Goal: Transaction & Acquisition: Purchase product/service

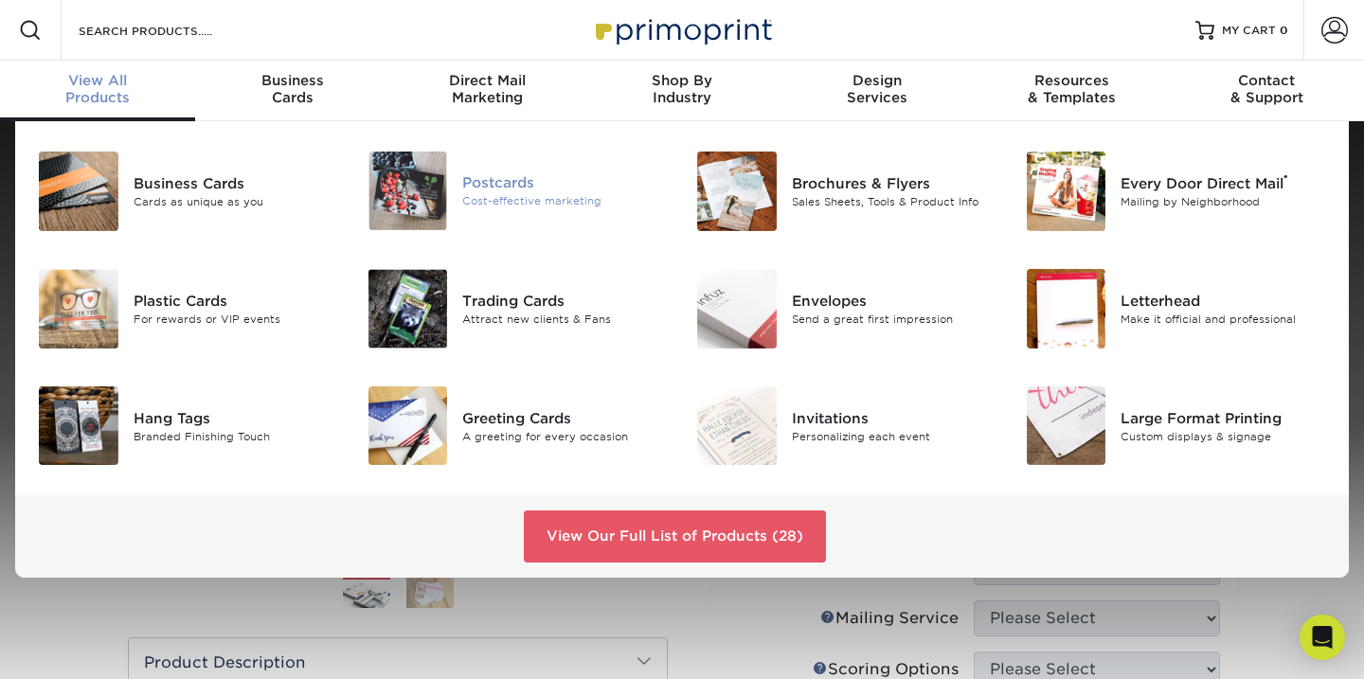
click at [547, 209] on div "Cost-effective marketing" at bounding box center [564, 201] width 205 height 16
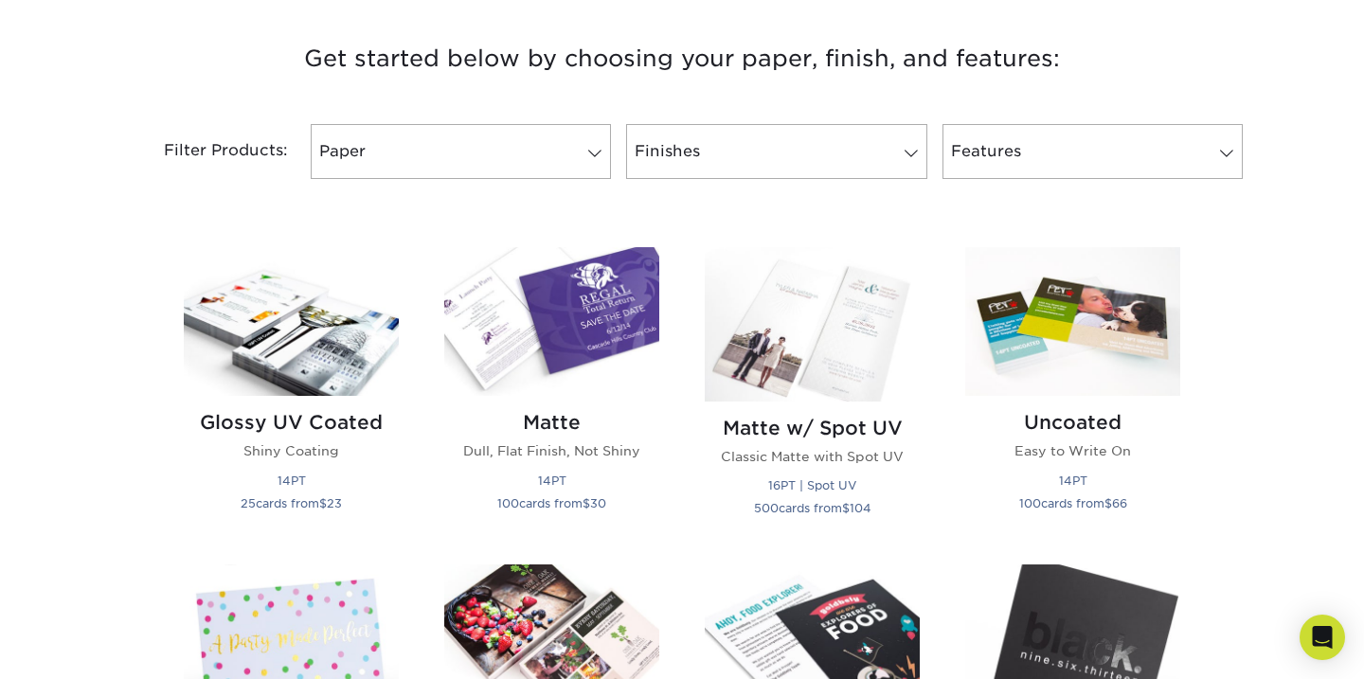
scroll to position [705, 0]
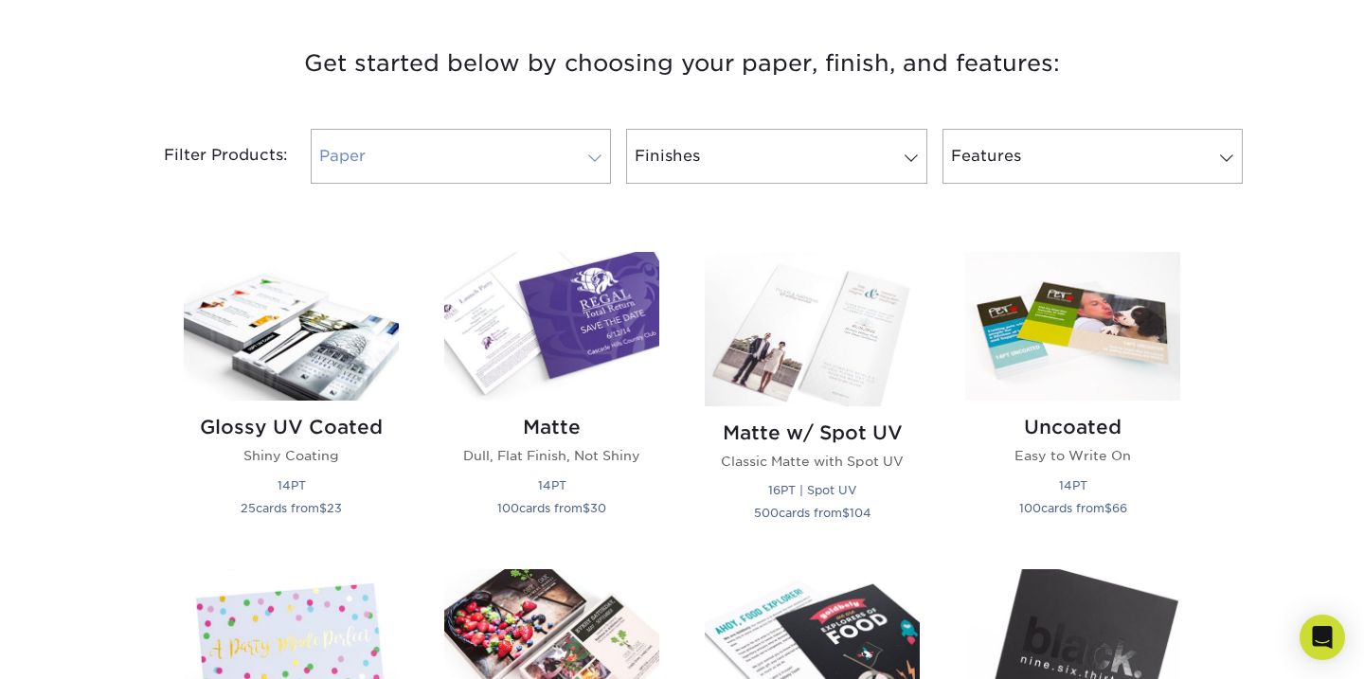
click at [594, 166] on span at bounding box center [594, 158] width 27 height 15
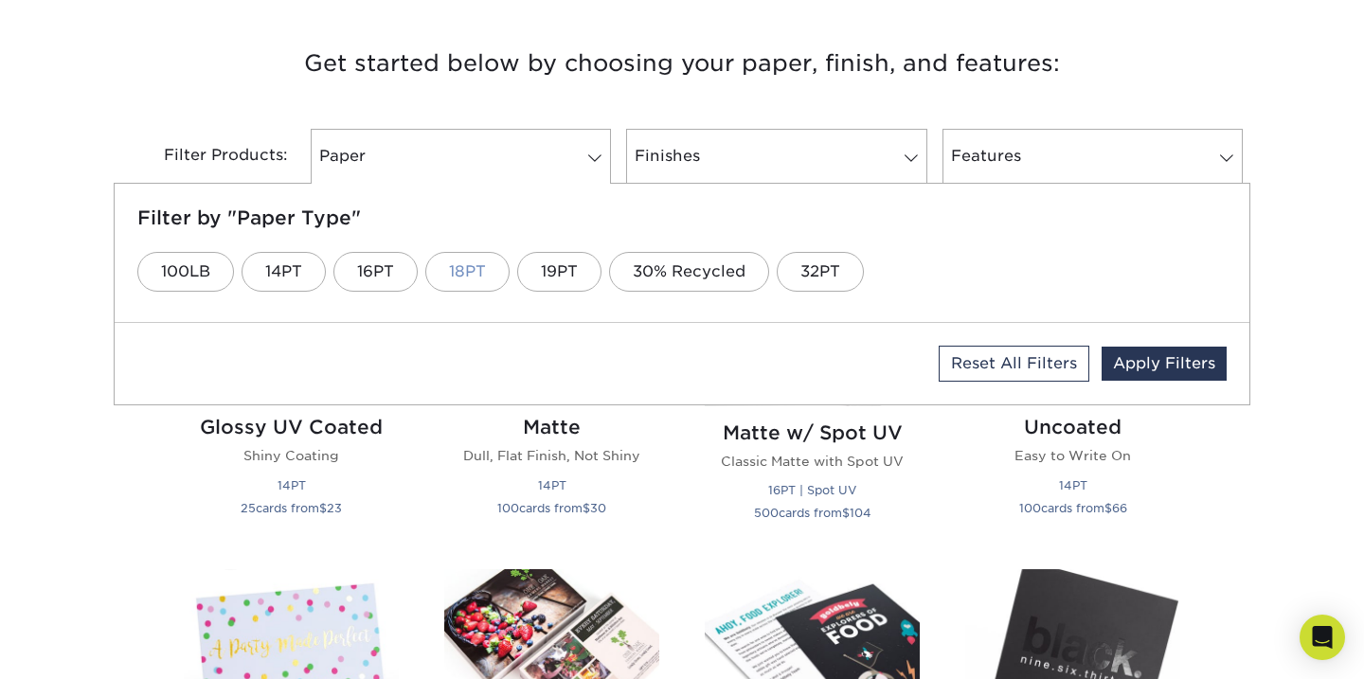
click at [493, 292] on link "18PT" at bounding box center [467, 272] width 84 height 40
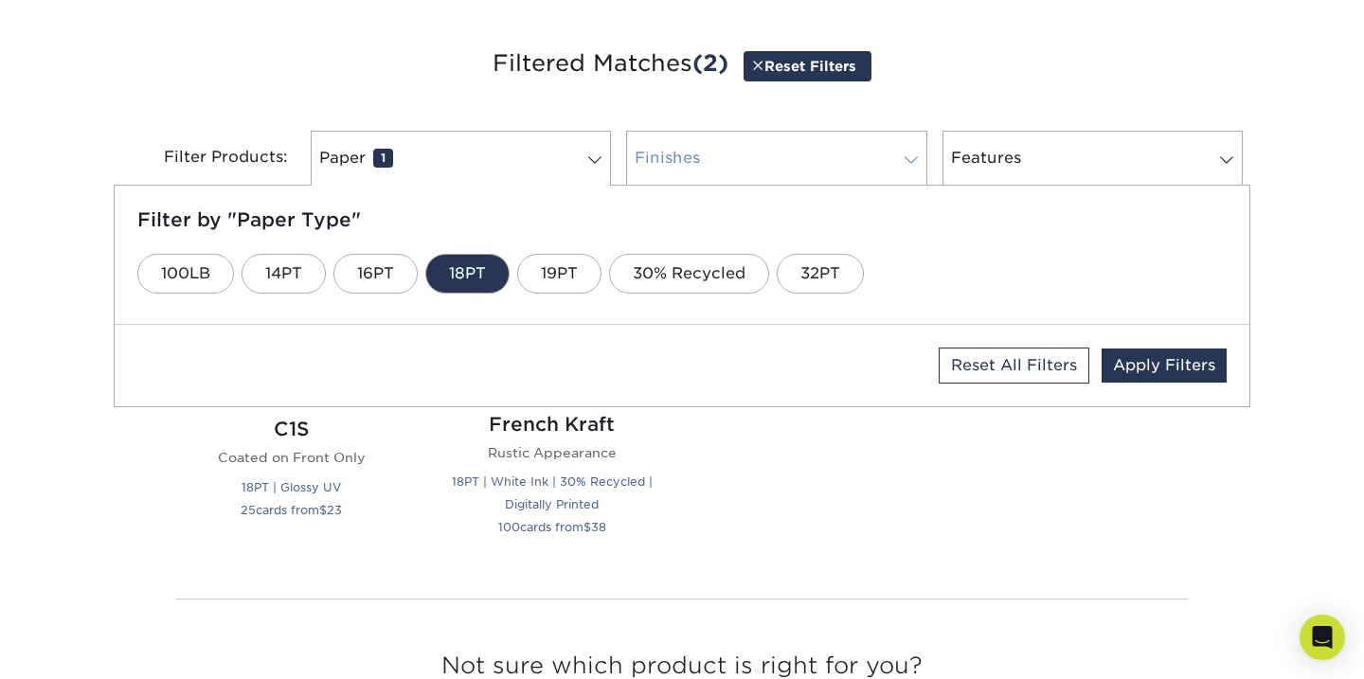
click at [907, 168] on span at bounding box center [911, 159] width 27 height 15
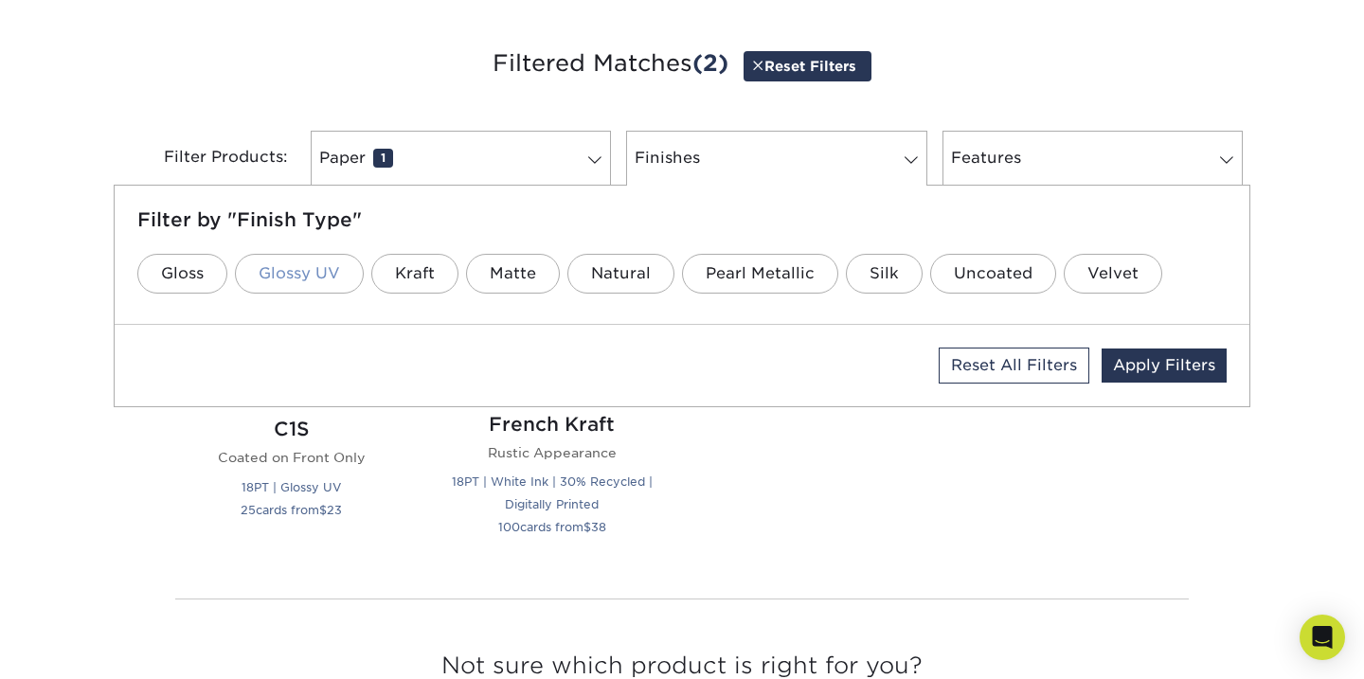
click at [300, 294] on link "Glossy UV" at bounding box center [299, 274] width 129 height 40
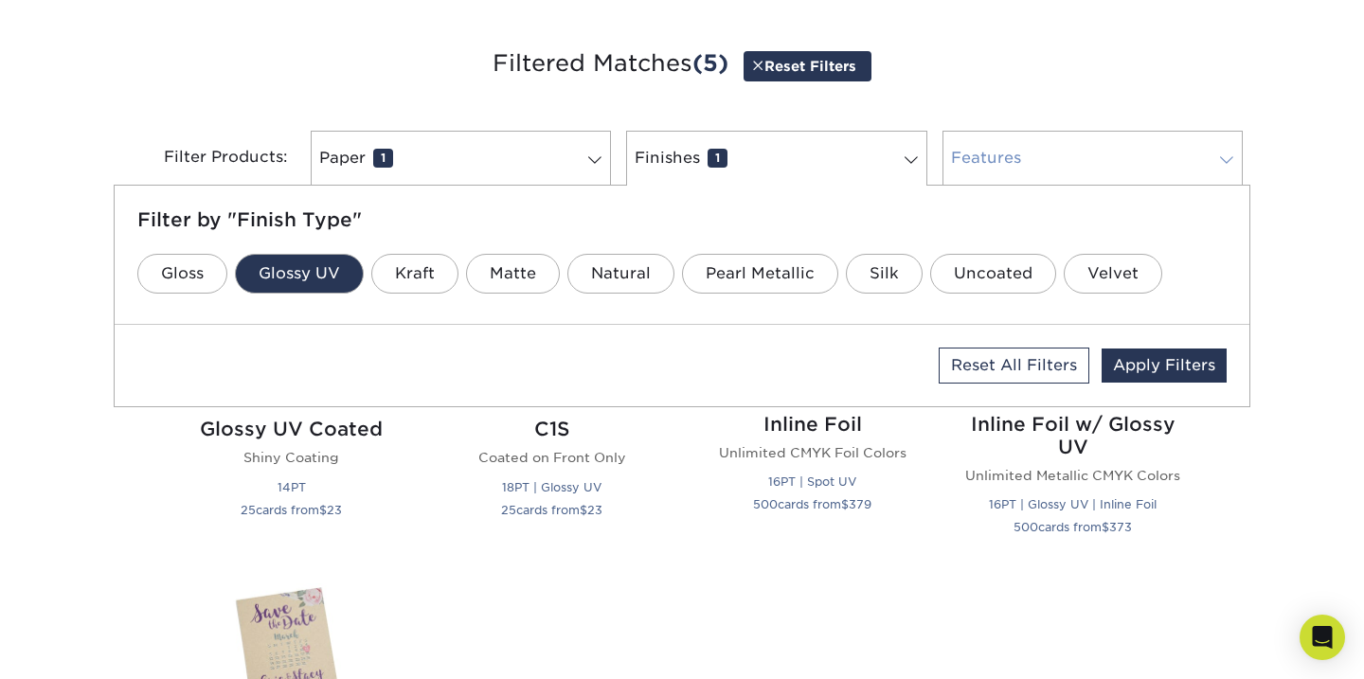
click at [1232, 168] on span at bounding box center [1226, 159] width 27 height 15
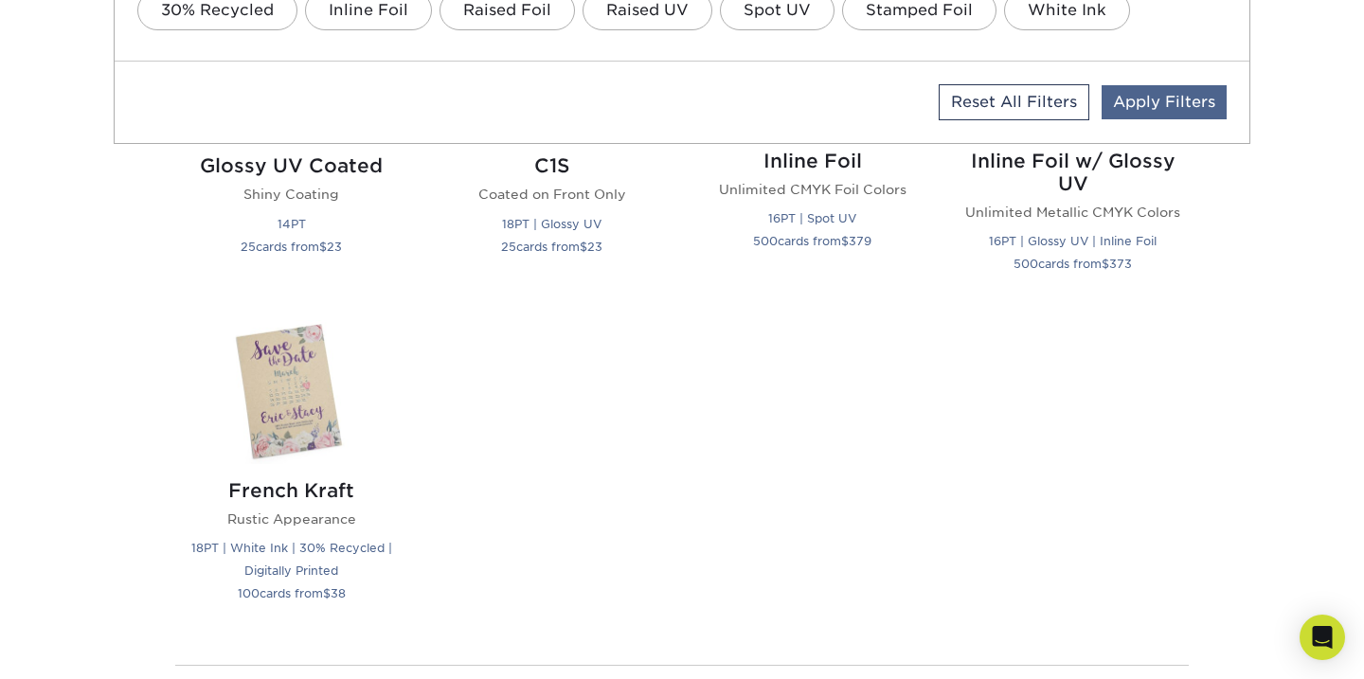
scroll to position [970, 0]
click at [1178, 118] on link "Apply Filters" at bounding box center [1163, 101] width 125 height 34
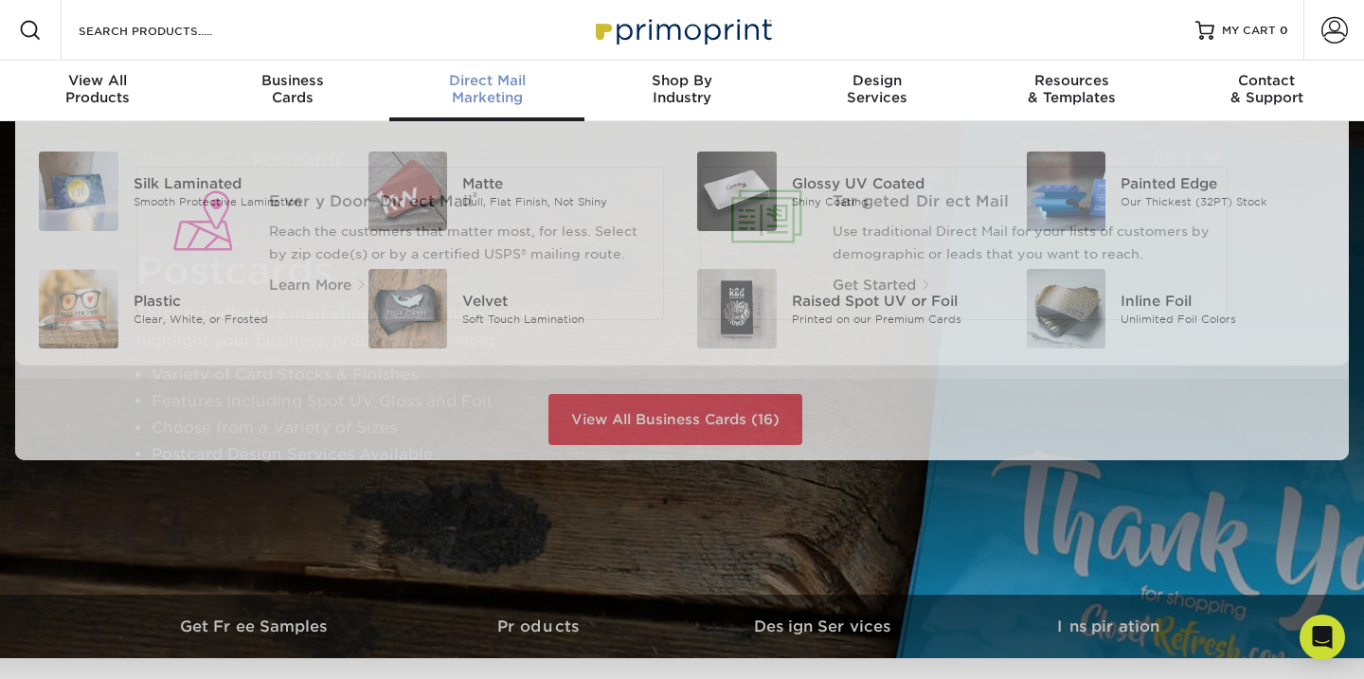
scroll to position [2, 0]
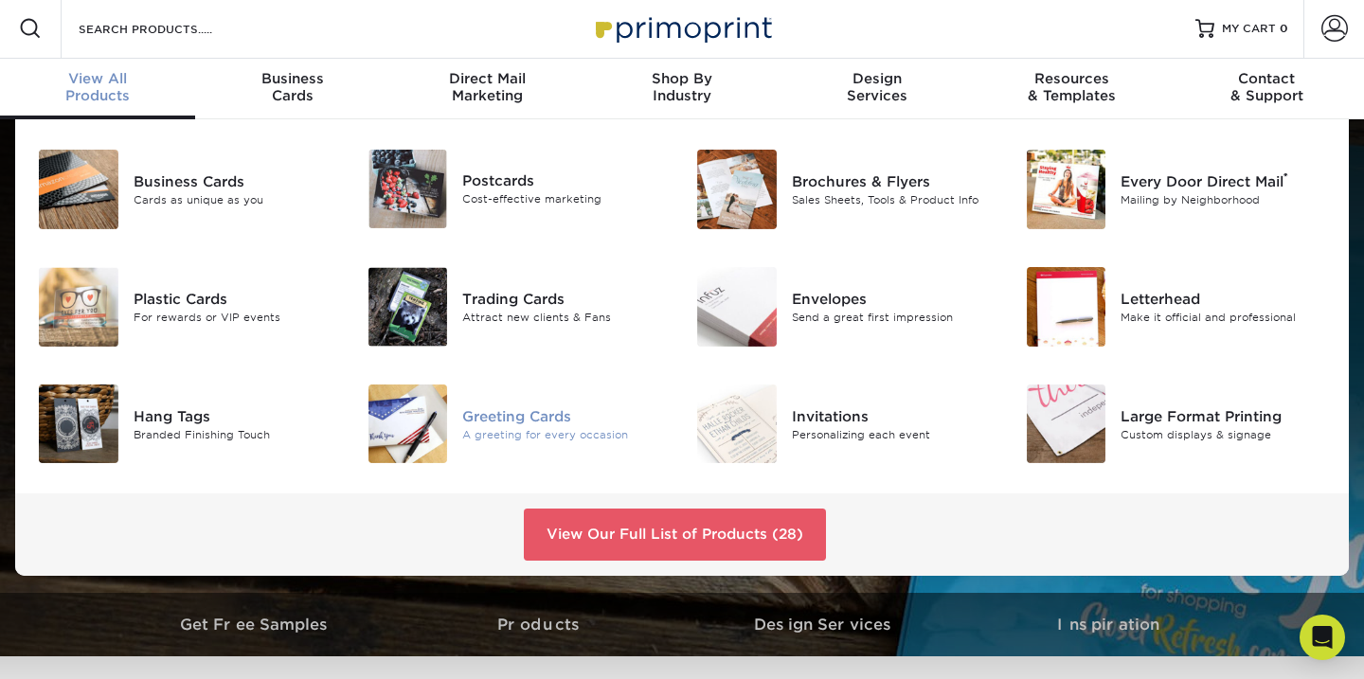
click at [544, 442] on div "A greeting for every occasion" at bounding box center [564, 434] width 205 height 16
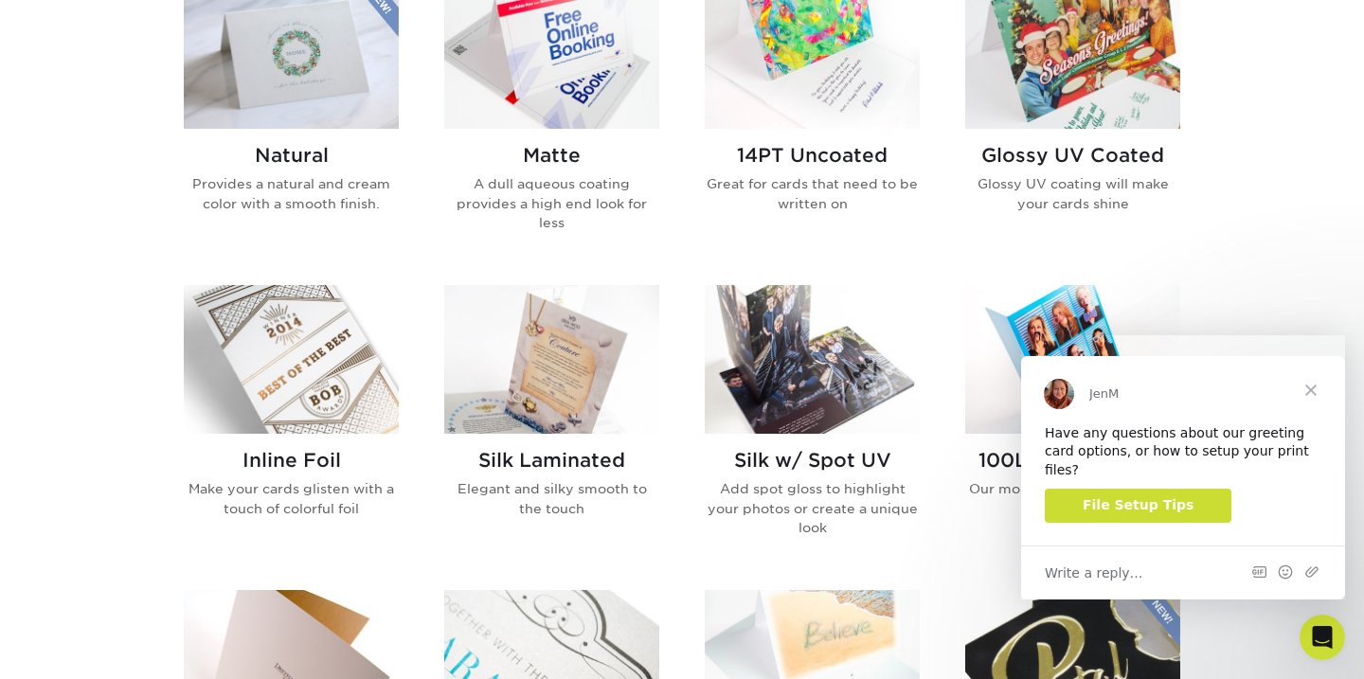
scroll to position [975, 0]
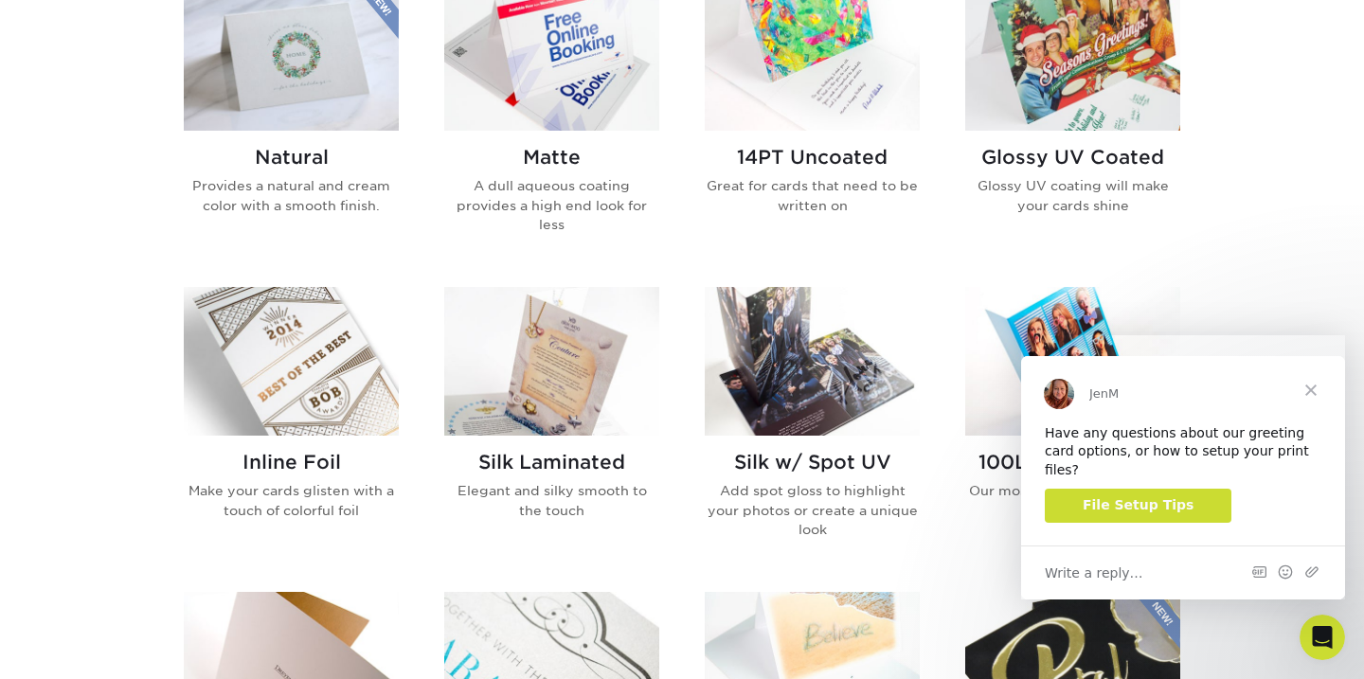
click at [1052, 131] on img at bounding box center [1072, 56] width 215 height 149
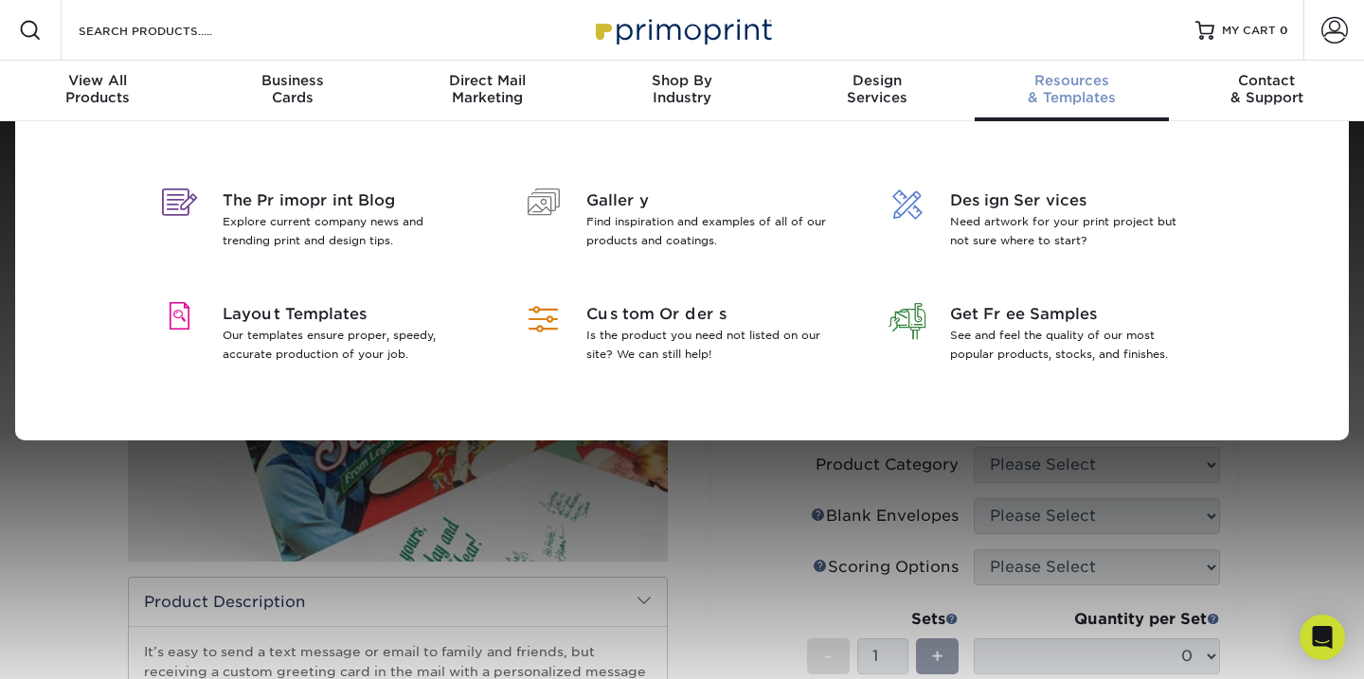
scroll to position [9, 0]
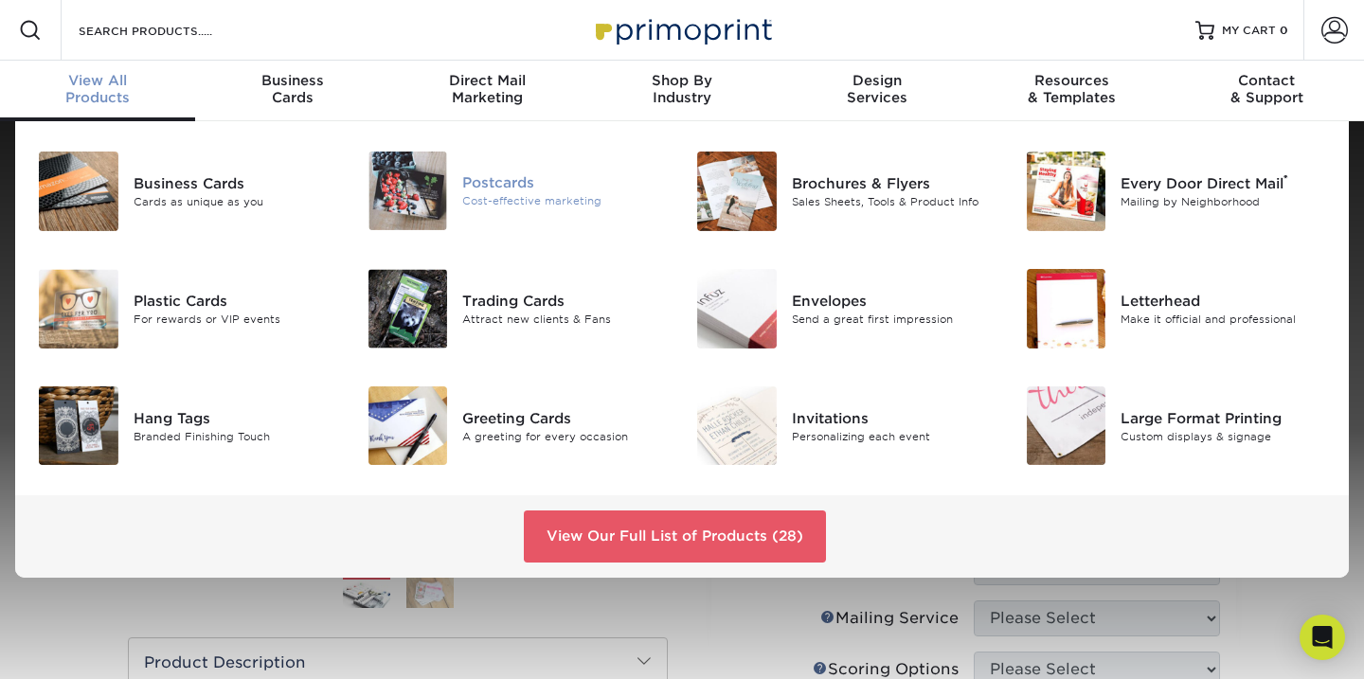
click at [507, 209] on div "Cost-effective marketing" at bounding box center [564, 201] width 205 height 16
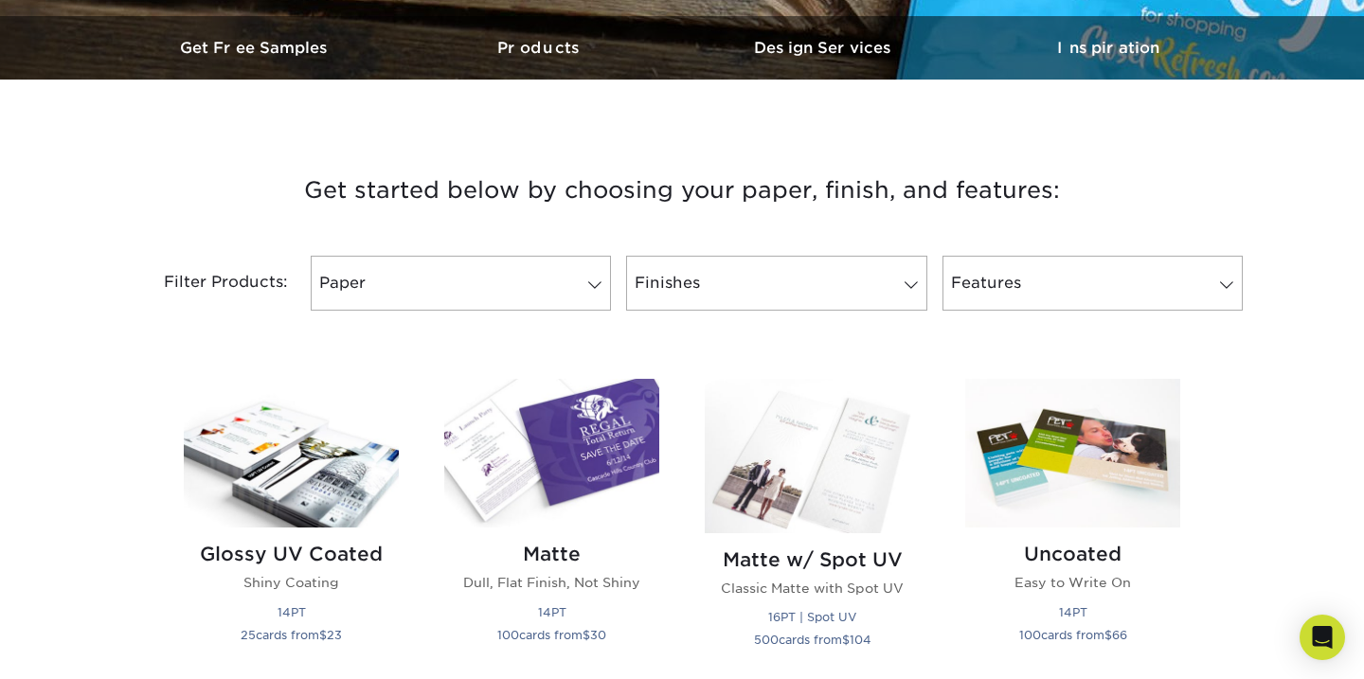
scroll to position [582, 0]
